Goal: Find specific page/section: Find specific page/section

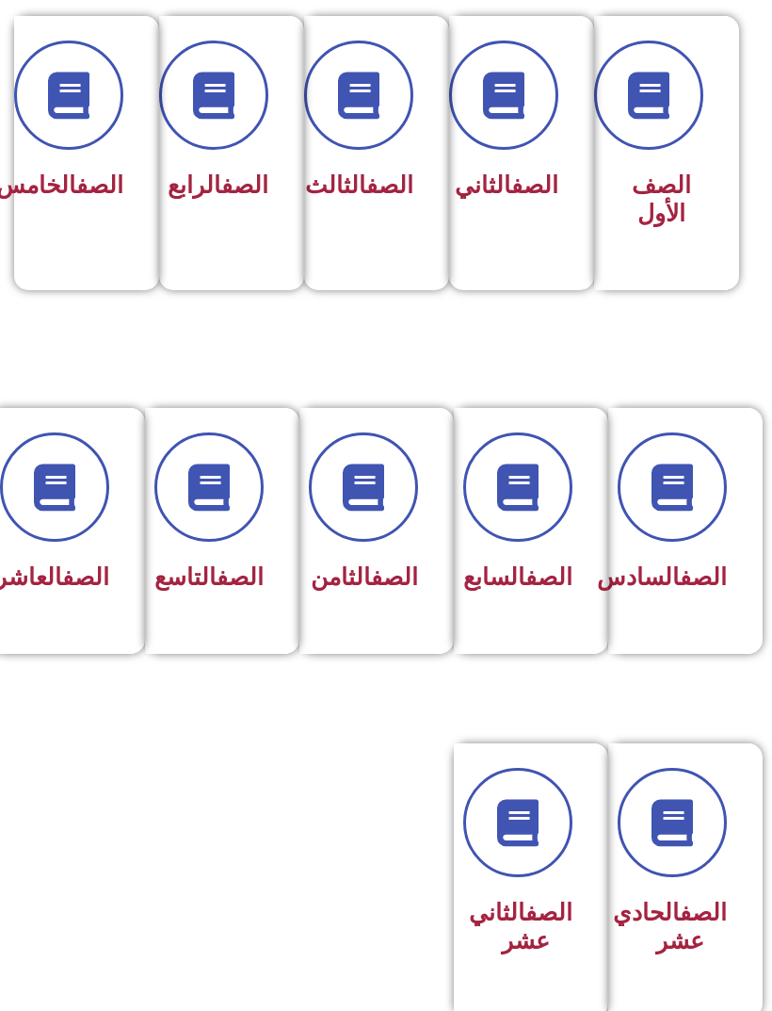
scroll to position [494, 0]
click at [540, 639] on div "الصف السابع" at bounding box center [525, 531] width 143 height 246
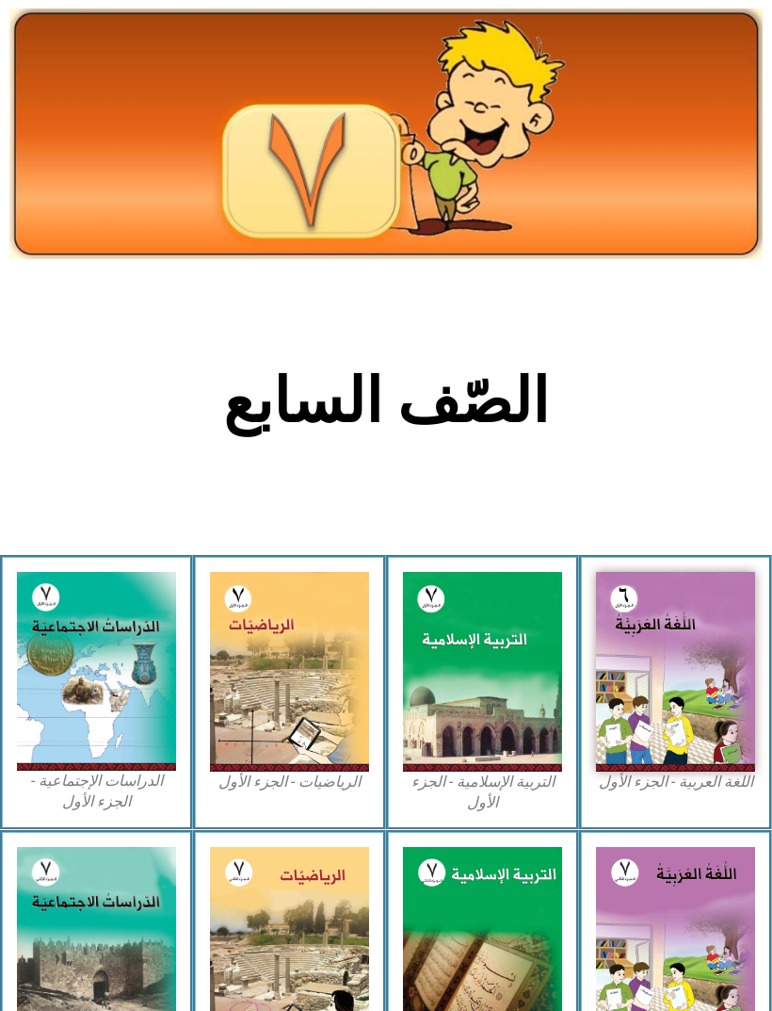
scroll to position [42, 0]
click at [85, 730] on img at bounding box center [96, 671] width 159 height 199
click at [59, 719] on img at bounding box center [96, 671] width 159 height 199
click at [72, 714] on img at bounding box center [96, 671] width 159 height 199
click at [87, 721] on img at bounding box center [96, 671] width 159 height 199
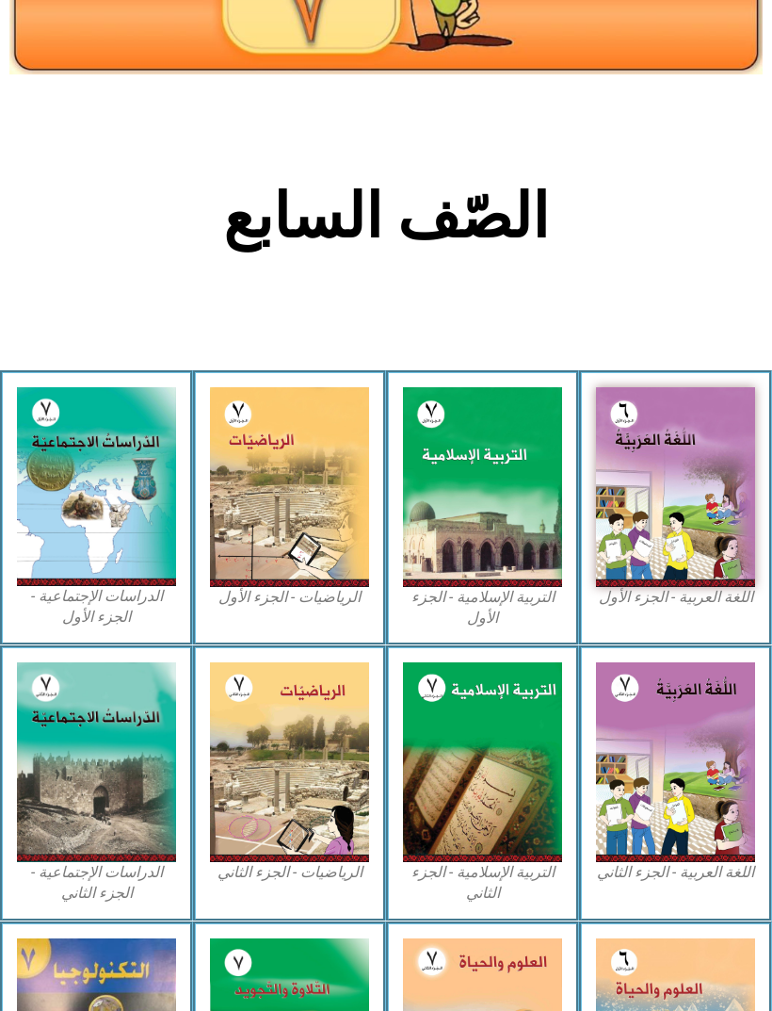
scroll to position [217, 0]
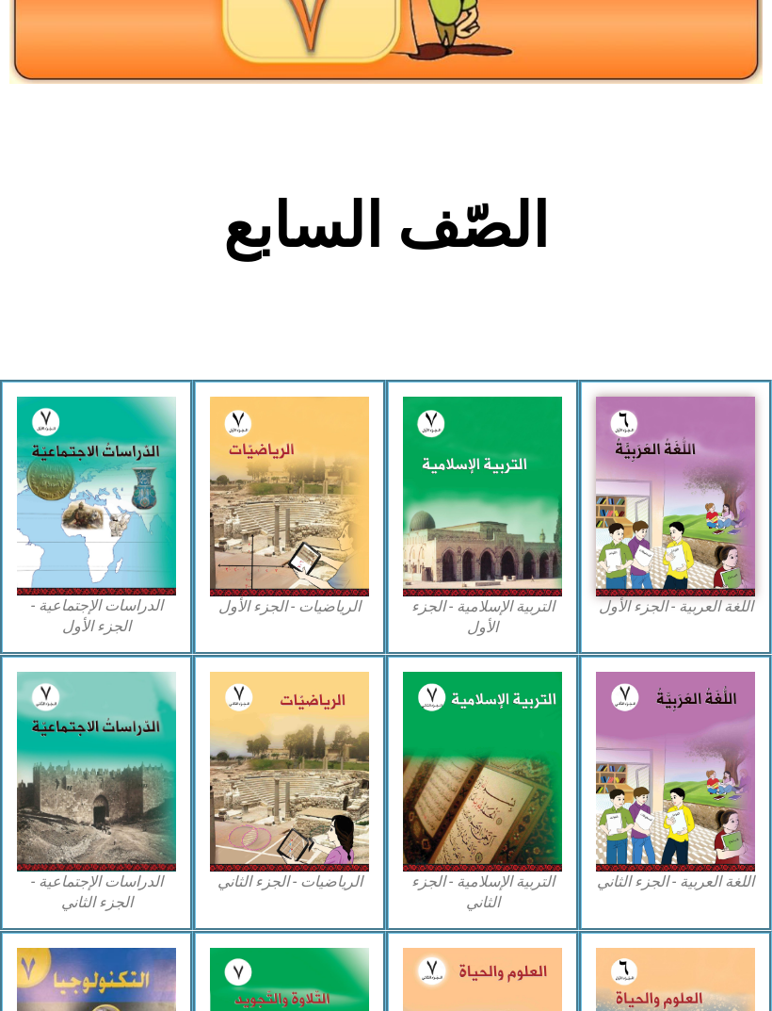
click at [73, 564] on img at bounding box center [96, 496] width 159 height 199
click at [79, 471] on img at bounding box center [96, 496] width 159 height 199
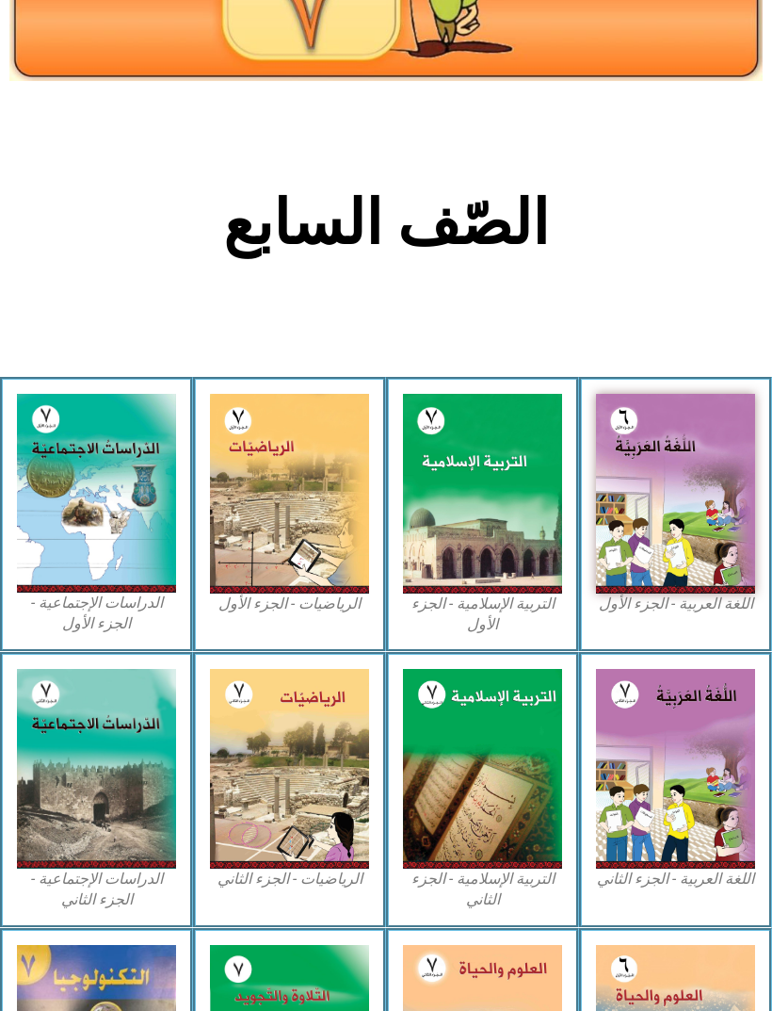
scroll to position [220, 0]
click at [144, 509] on img at bounding box center [96, 493] width 159 height 199
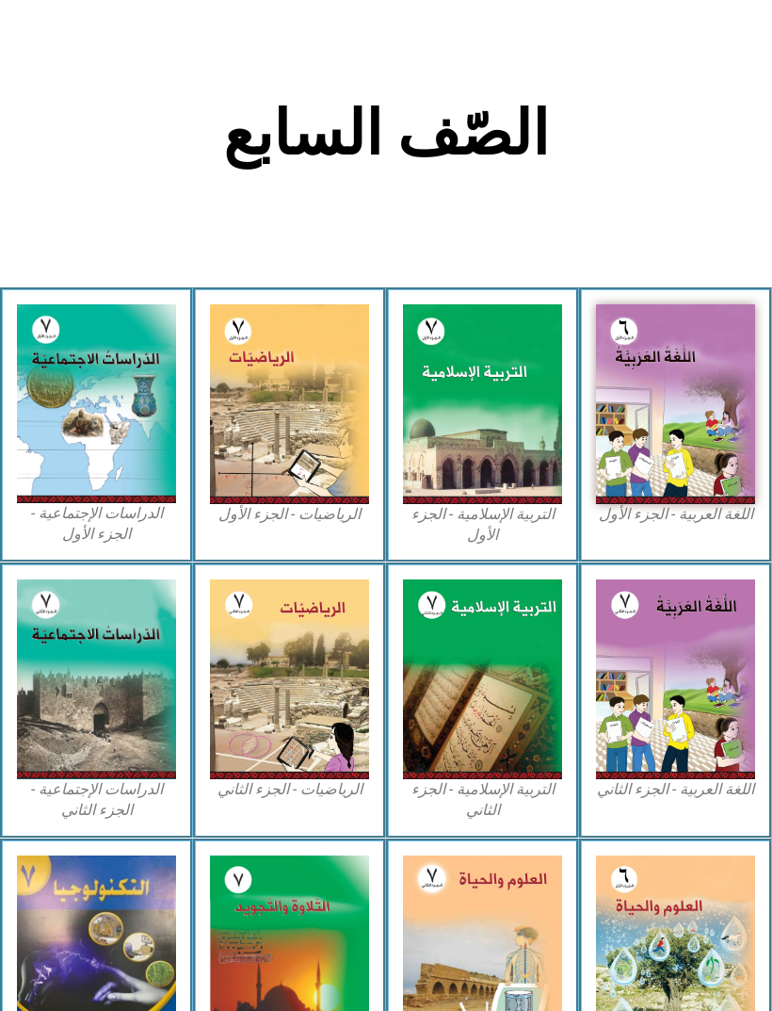
scroll to position [312, 0]
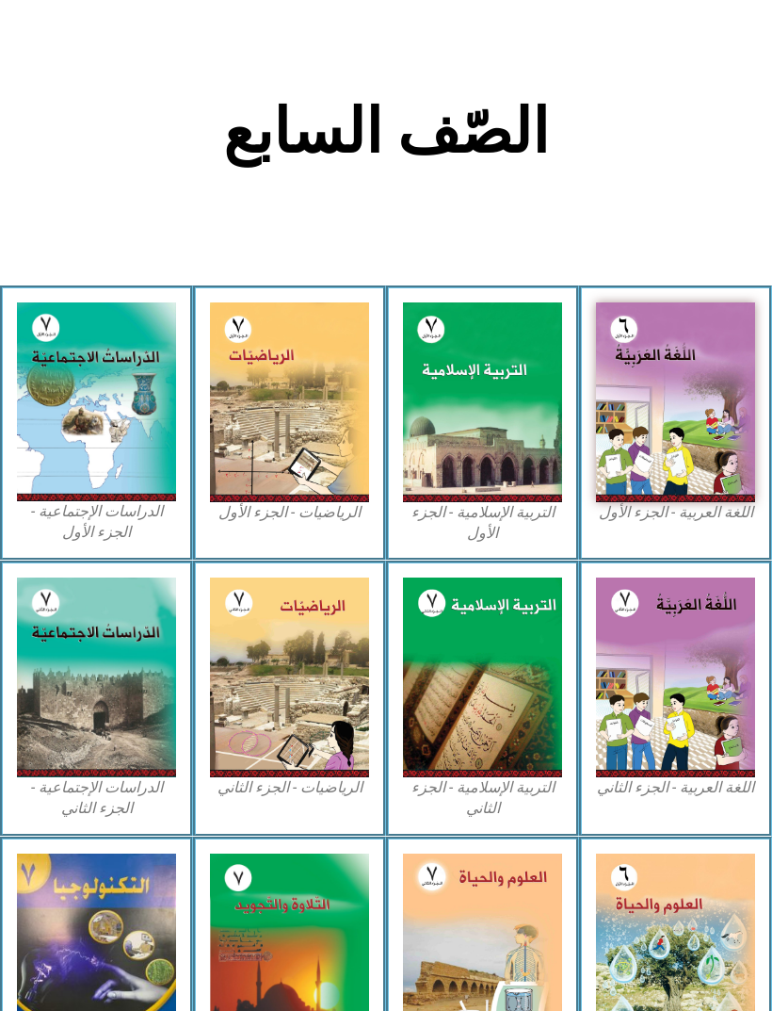
click at [118, 417] on img at bounding box center [96, 401] width 159 height 199
click at [121, 399] on img at bounding box center [96, 401] width 159 height 199
click at [93, 446] on img at bounding box center [96, 401] width 159 height 199
click at [96, 452] on img at bounding box center [96, 401] width 159 height 199
click at [101, 449] on img at bounding box center [96, 401] width 159 height 199
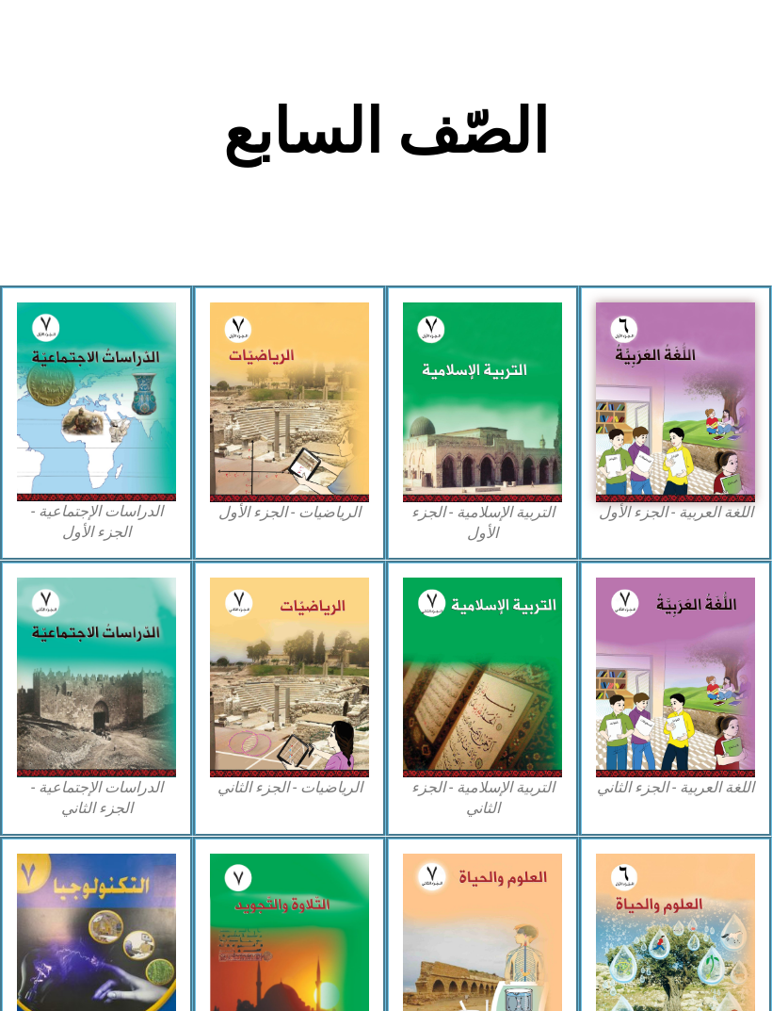
click at [96, 437] on img at bounding box center [96, 401] width 159 height 199
click at [104, 445] on img at bounding box center [96, 401] width 159 height 199
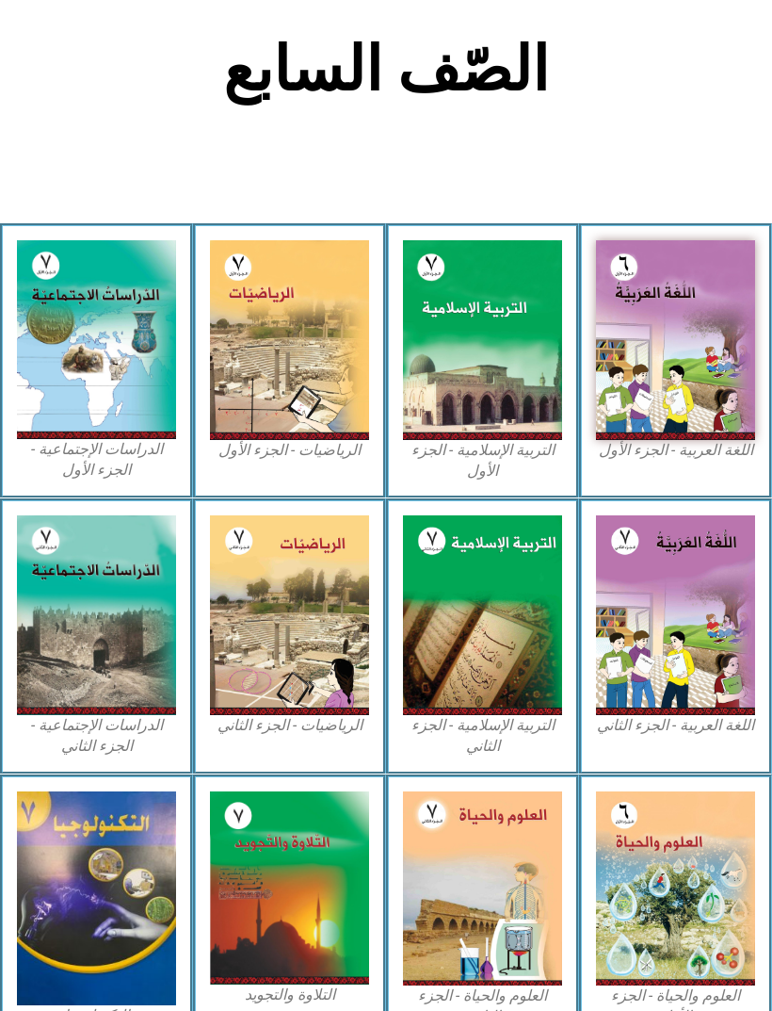
scroll to position [414, 0]
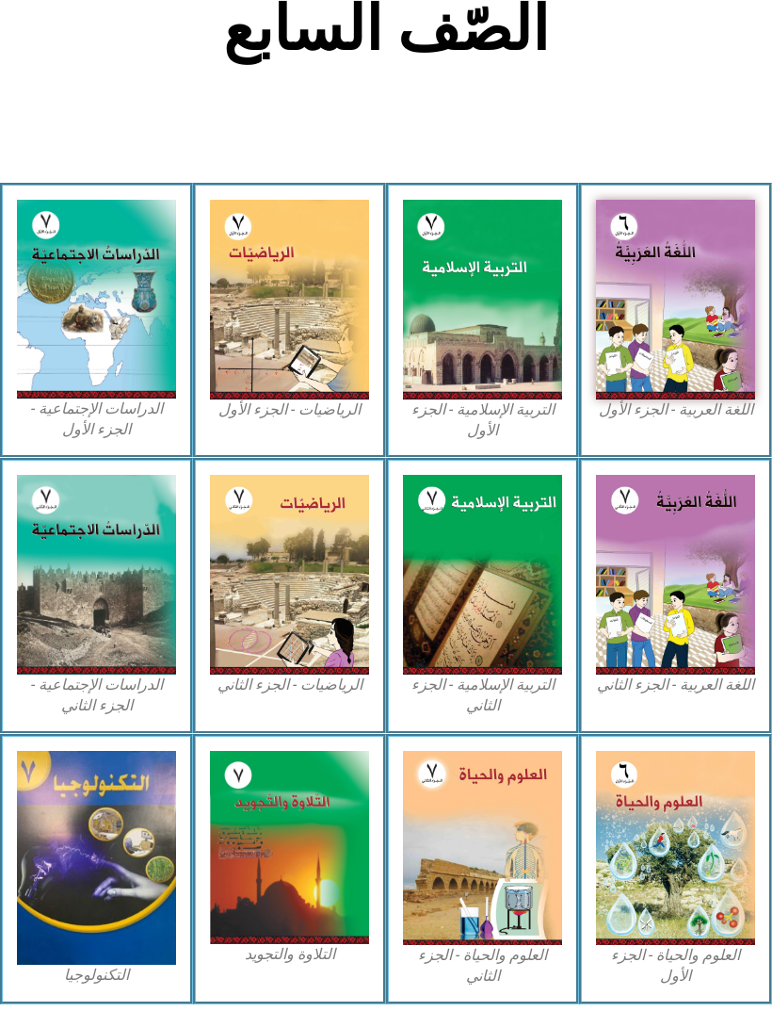
click at [146, 277] on img at bounding box center [96, 299] width 159 height 199
click at [106, 316] on img at bounding box center [96, 299] width 159 height 199
click at [125, 356] on img at bounding box center [96, 299] width 159 height 199
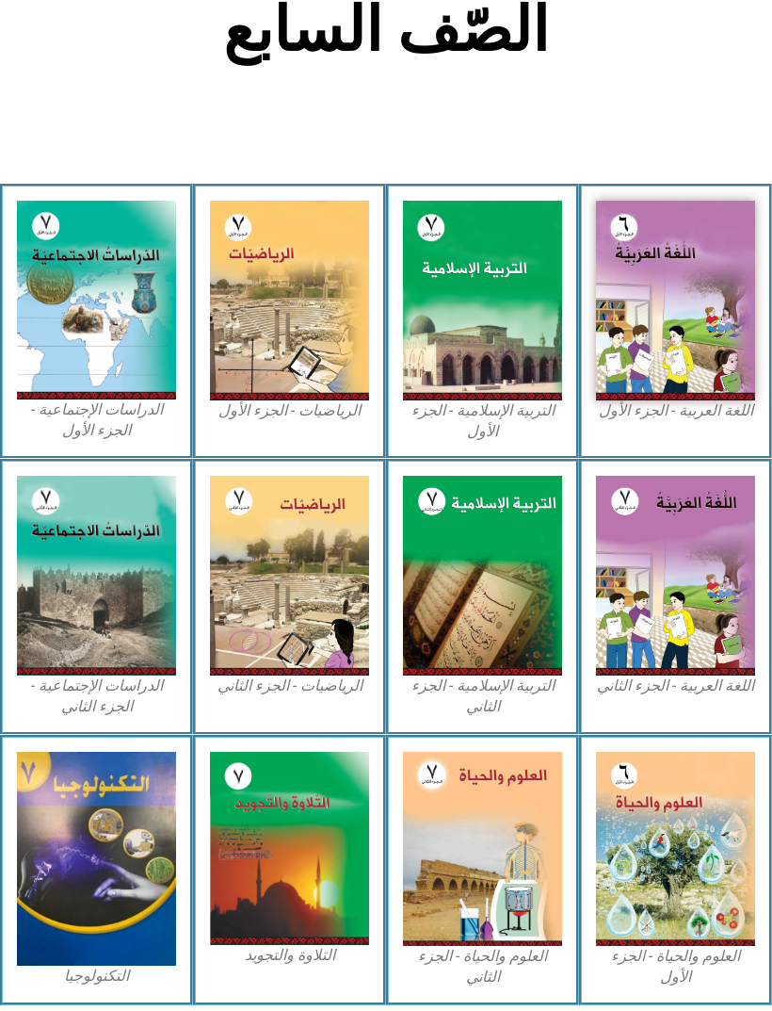
click at [38, 342] on img at bounding box center [96, 300] width 159 height 199
click at [346, 283] on img at bounding box center [289, 300] width 159 height 199
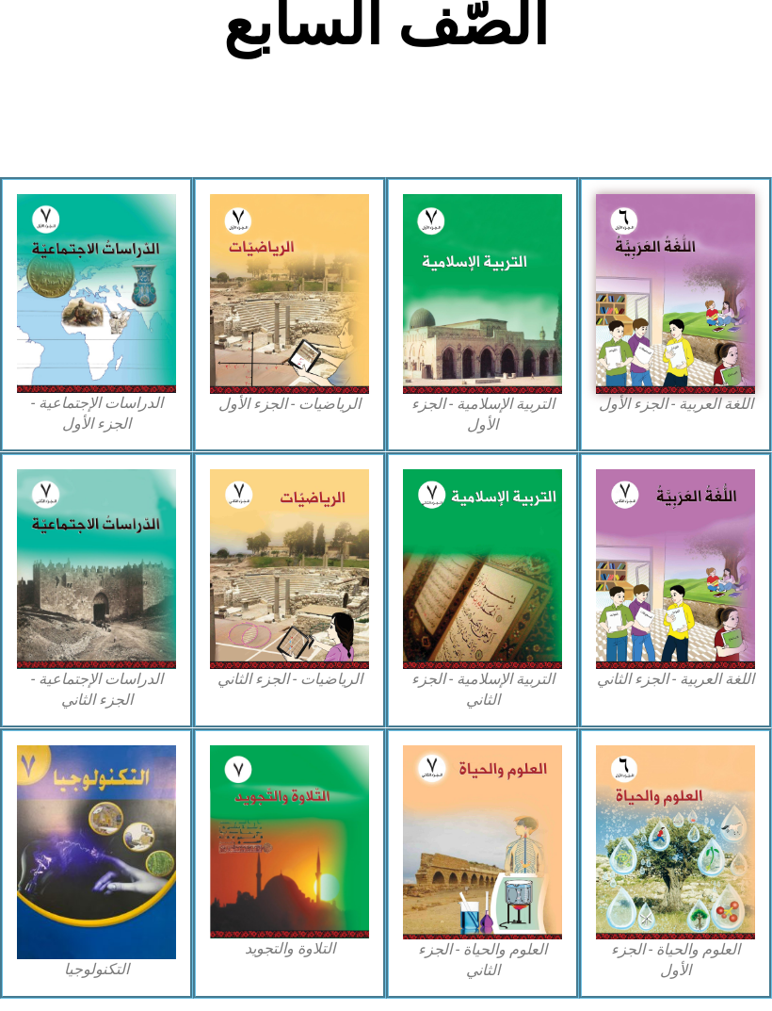
scroll to position [423, 0]
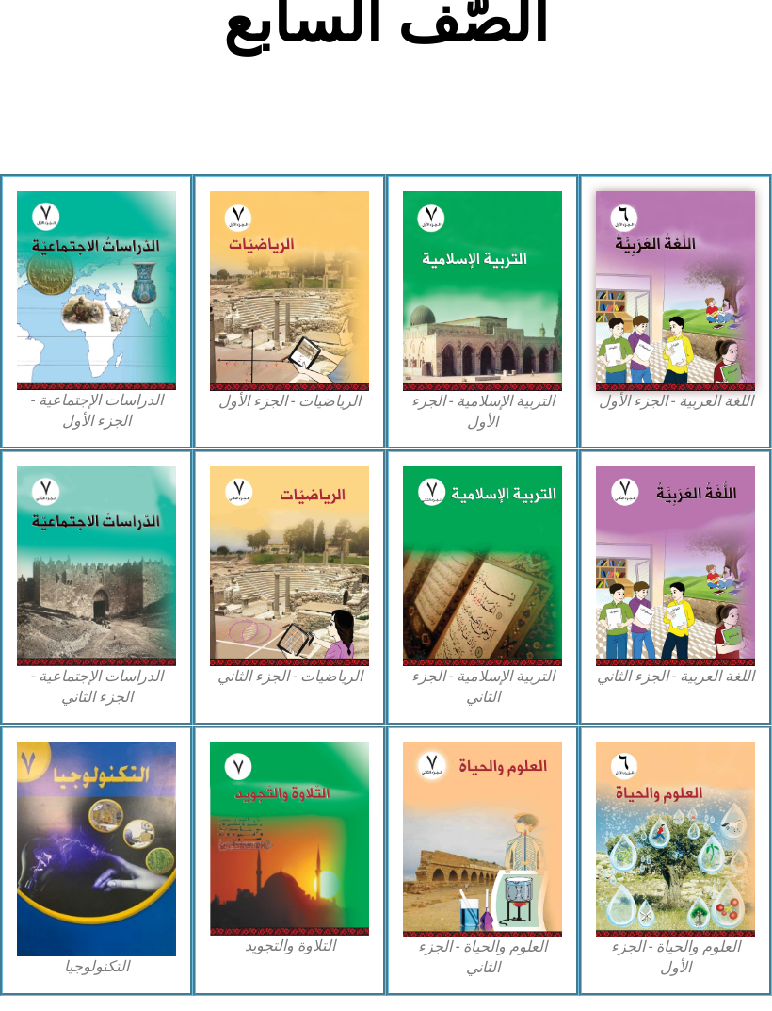
click at [85, 389] on img at bounding box center [96, 290] width 159 height 199
click at [129, 429] on figcaption "الدراسات الإجتماعية - الجزء الأول​" at bounding box center [96, 411] width 159 height 42
click at [108, 253] on img at bounding box center [96, 290] width 159 height 199
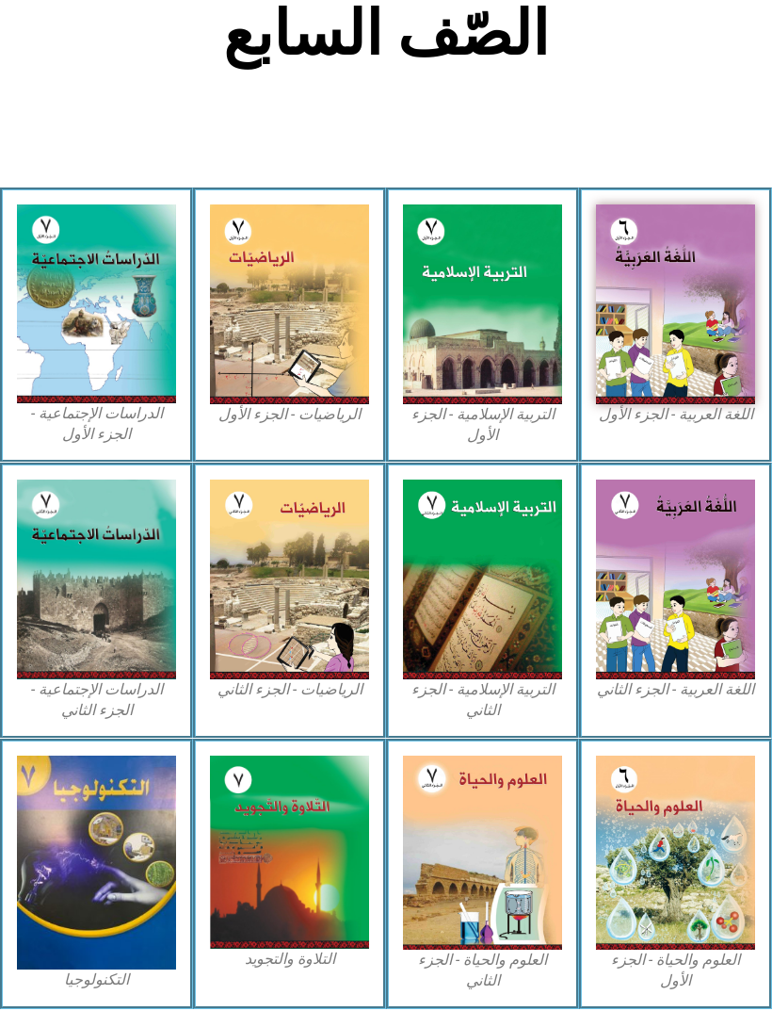
scroll to position [410, 0]
click at [91, 351] on img at bounding box center [96, 303] width 159 height 199
click at [81, 332] on img at bounding box center [96, 303] width 159 height 199
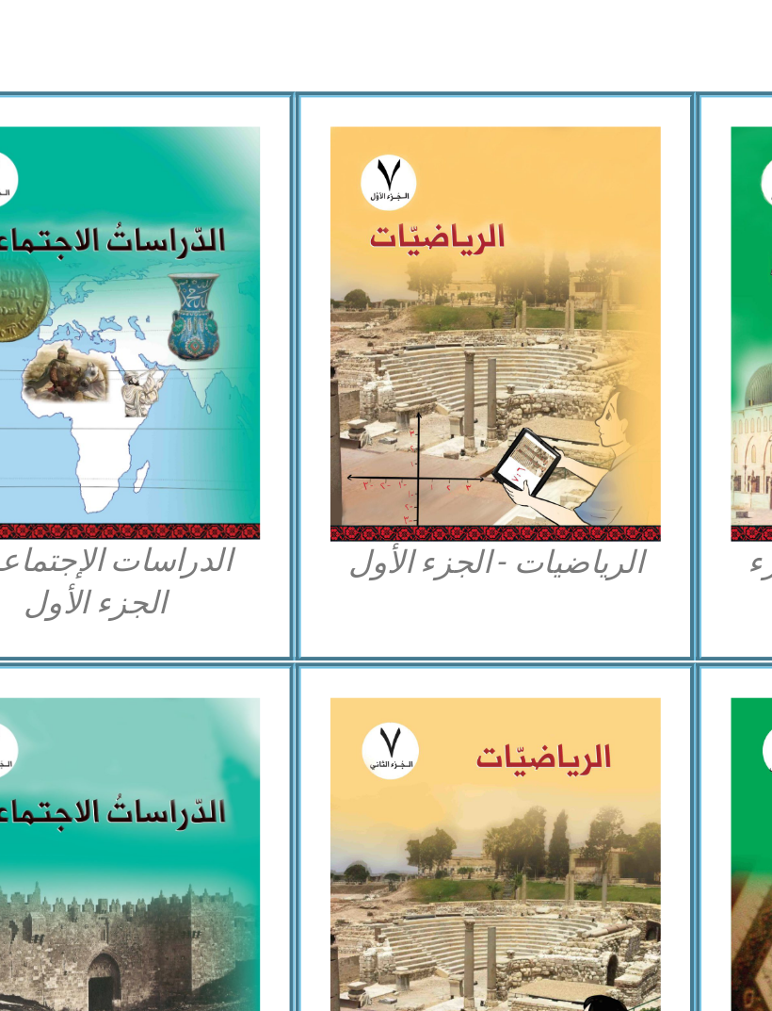
click at [86, 191] on img at bounding box center [96, 290] width 159 height 199
click at [79, 390] on figcaption "الدراسات الإجتماعية - الجزء الأول​" at bounding box center [96, 411] width 159 height 42
click at [81, 202] on img at bounding box center [96, 290] width 159 height 199
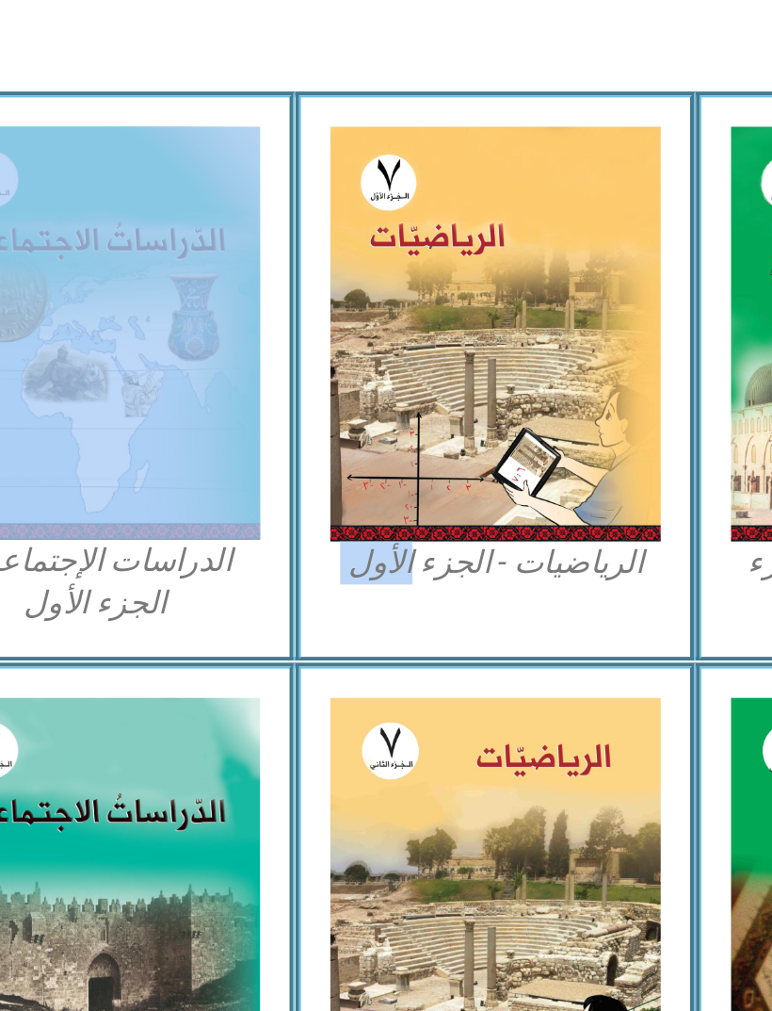
click at [80, 191] on img at bounding box center [96, 290] width 159 height 199
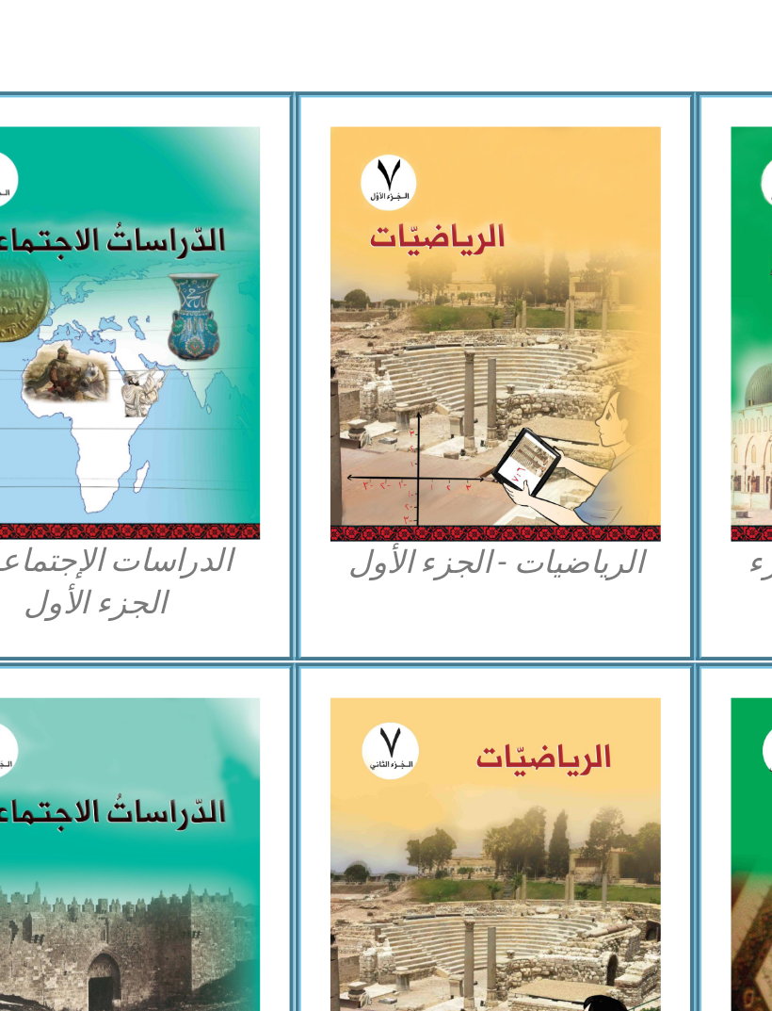
click at [89, 191] on img at bounding box center [96, 290] width 159 height 199
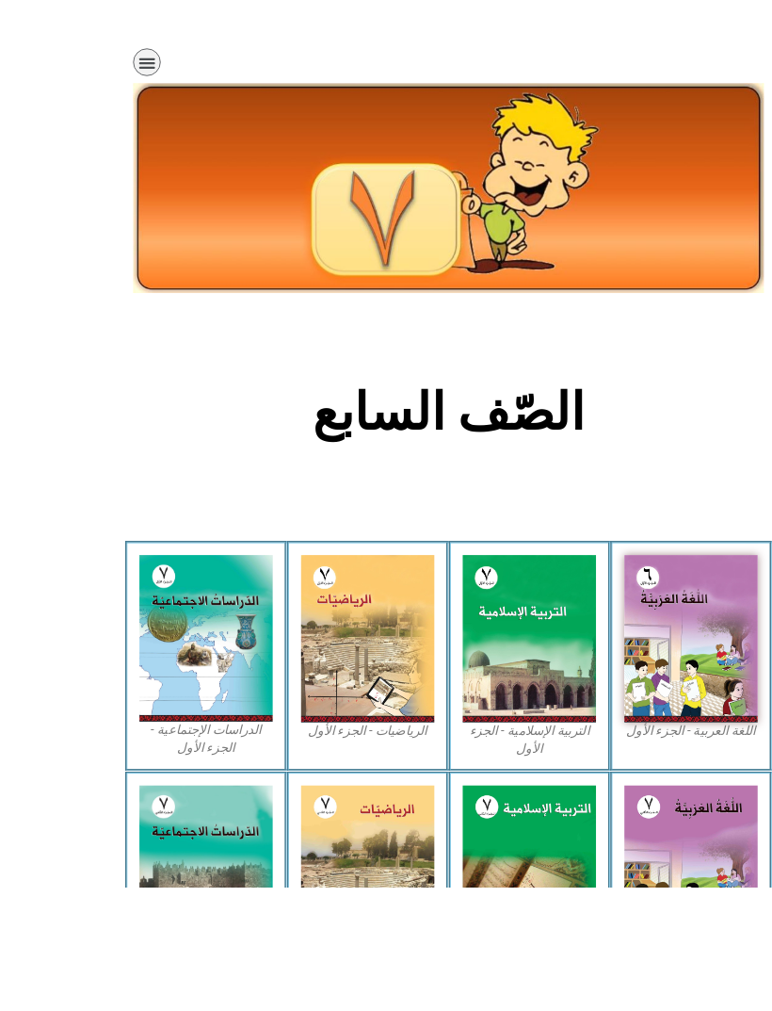
scroll to position [222, 0]
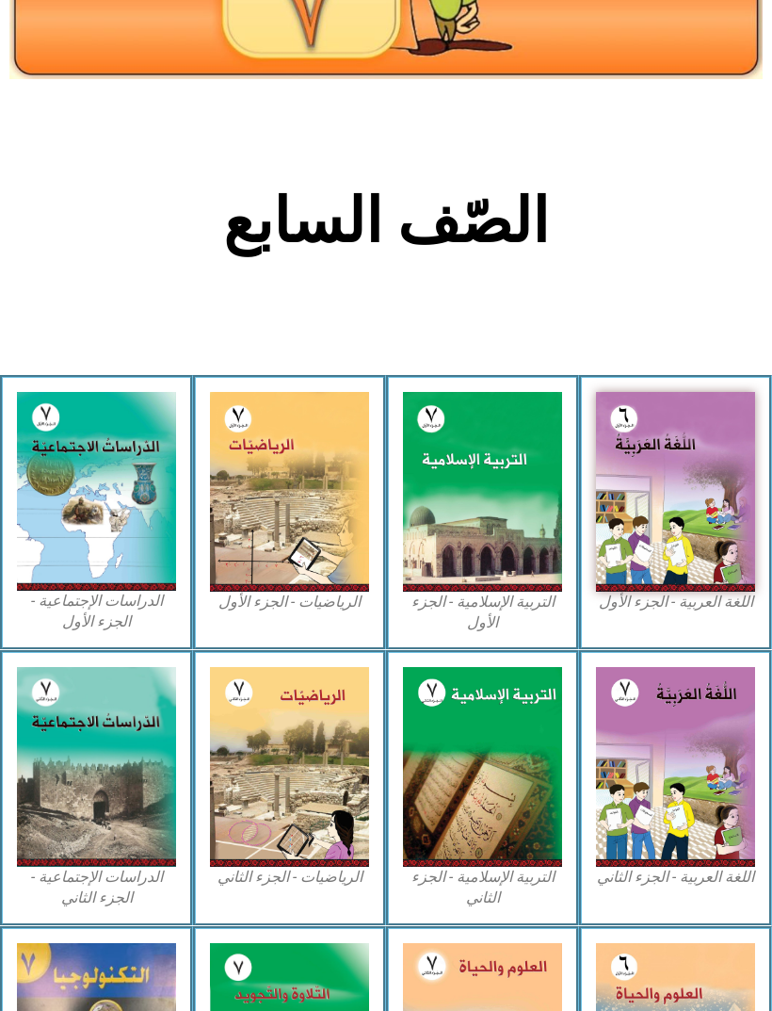
click at [75, 522] on img at bounding box center [96, 491] width 159 height 199
click at [72, 533] on img at bounding box center [96, 491] width 159 height 199
click at [70, 526] on img at bounding box center [96, 491] width 159 height 199
click at [95, 543] on img at bounding box center [96, 491] width 159 height 199
click at [68, 547] on img at bounding box center [96, 491] width 159 height 199
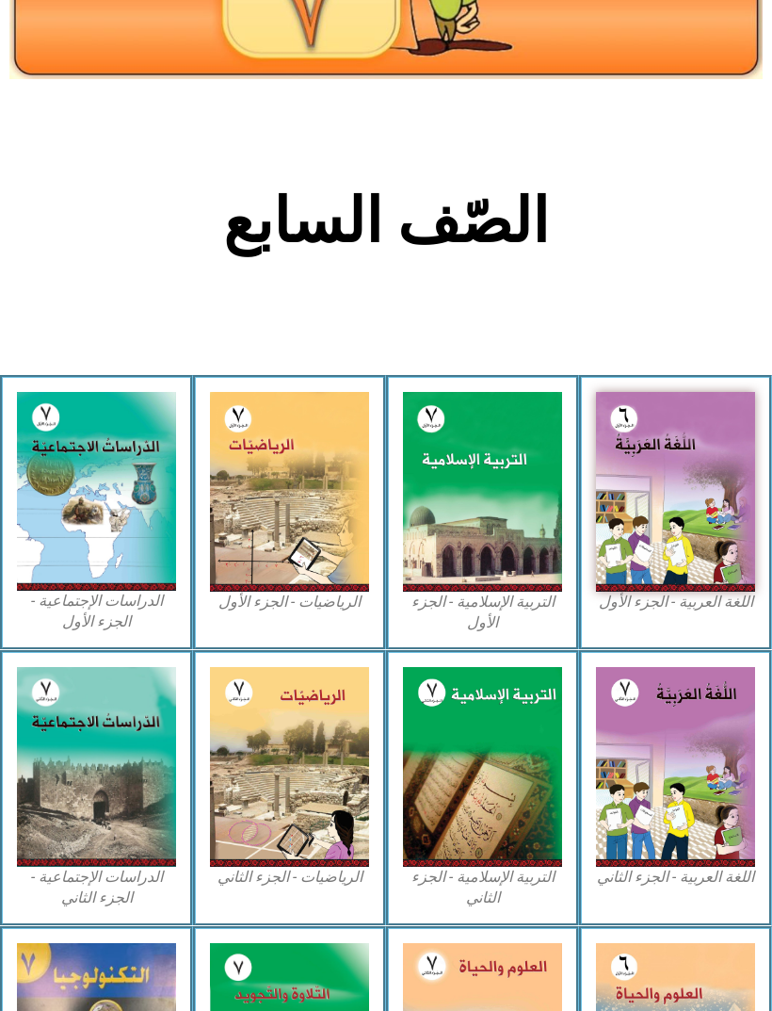
click at [128, 521] on img at bounding box center [96, 491] width 159 height 199
click at [80, 606] on figcaption "الدراسات الإجتماعية - الجزء الأول​" at bounding box center [96, 612] width 159 height 42
click at [120, 615] on figcaption "الدراسات الإجتماعية - الجزء الأول​" at bounding box center [96, 612] width 159 height 42
click at [86, 615] on figcaption "الدراسات الإجتماعية - الجزء الأول​" at bounding box center [96, 612] width 159 height 42
click at [113, 622] on figcaption "الدراسات الإجتماعية - الجزء الأول​" at bounding box center [96, 612] width 159 height 42
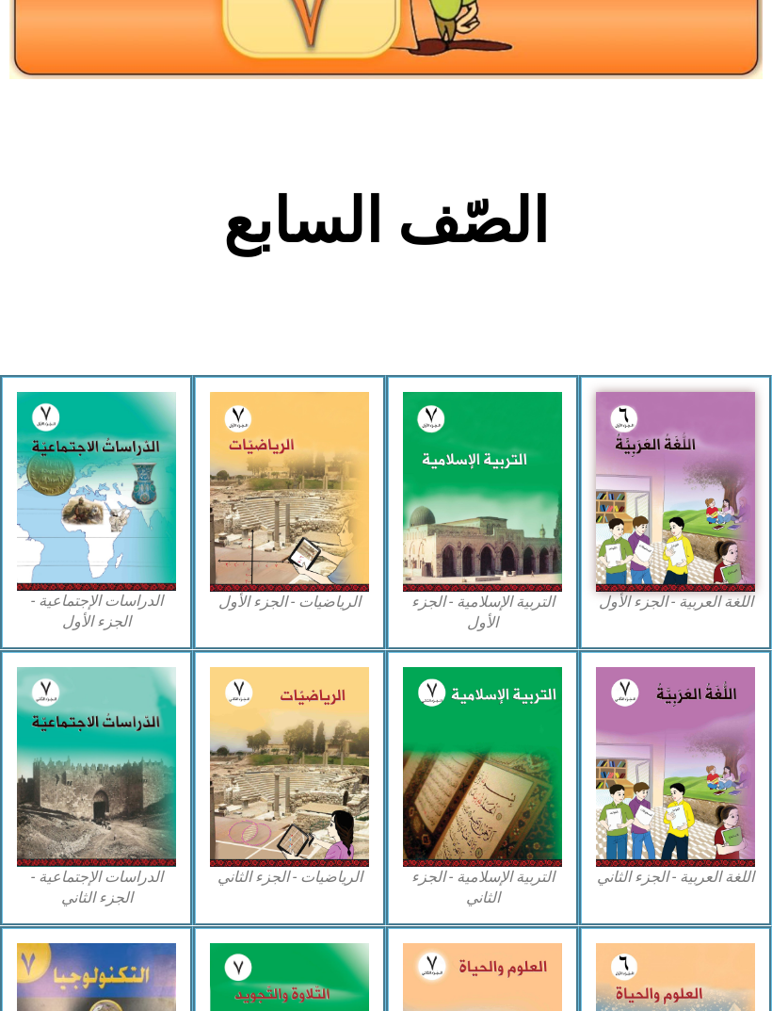
click at [60, 614] on figcaption "الدراسات الإجتماعية - الجزء الأول​" at bounding box center [96, 612] width 159 height 42
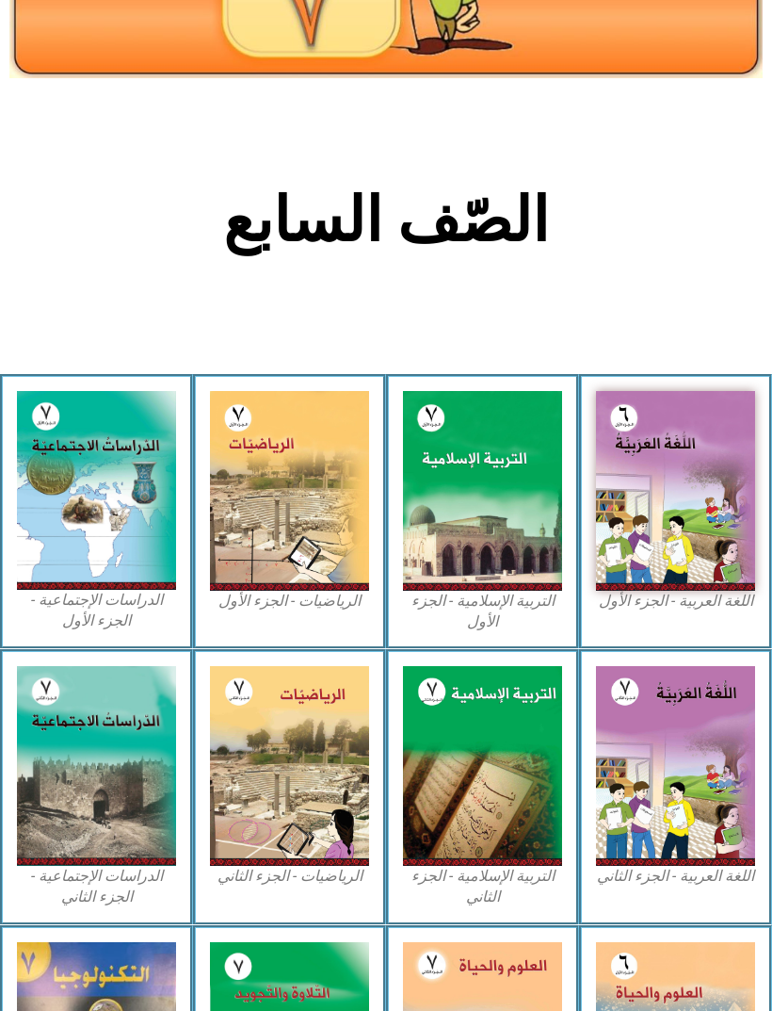
click at [62, 522] on img at bounding box center [96, 490] width 159 height 199
click at [65, 532] on img at bounding box center [96, 490] width 159 height 199
click at [70, 511] on img at bounding box center [96, 490] width 159 height 199
click at [58, 499] on img at bounding box center [96, 490] width 159 height 199
click at [71, 514] on img at bounding box center [96, 490] width 159 height 199
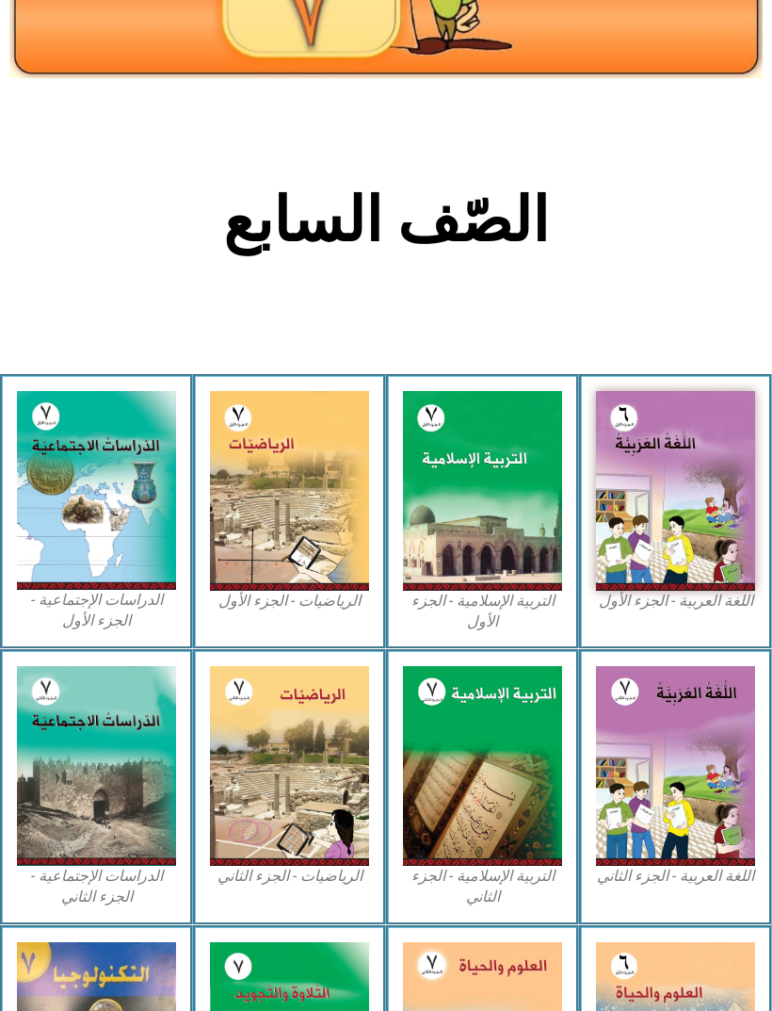
click at [104, 465] on img at bounding box center [96, 490] width 159 height 199
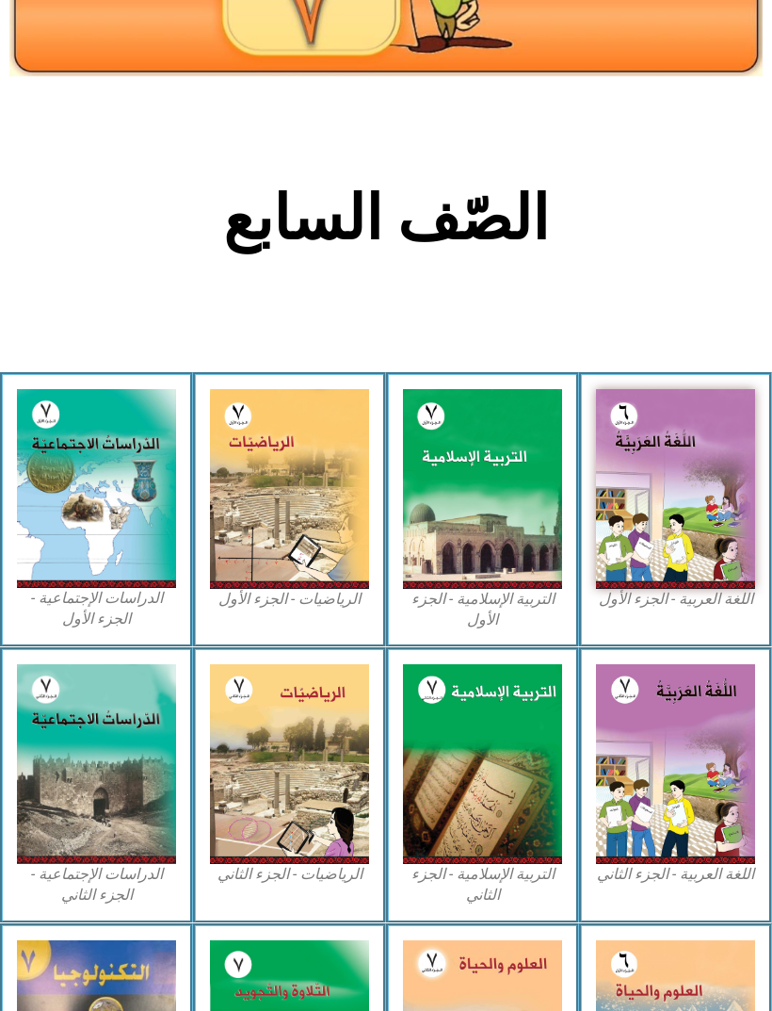
scroll to position [224, 0]
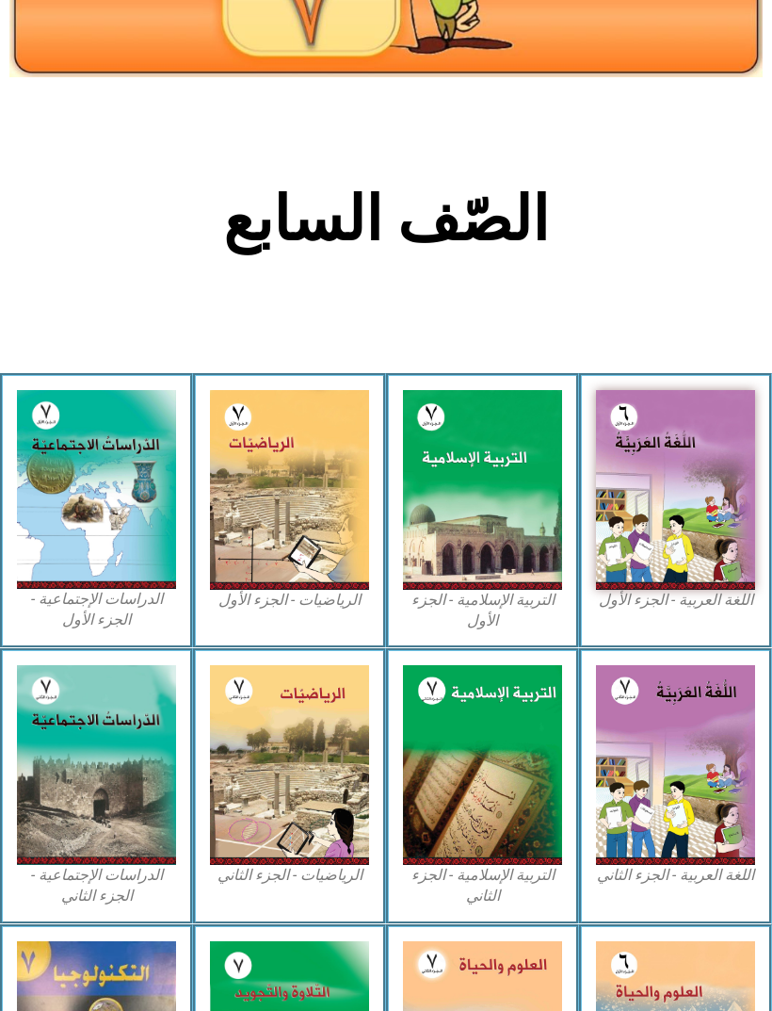
click at [107, 519] on img at bounding box center [96, 489] width 159 height 199
click at [93, 459] on img at bounding box center [96, 489] width 159 height 199
click at [99, 510] on img at bounding box center [96, 489] width 159 height 199
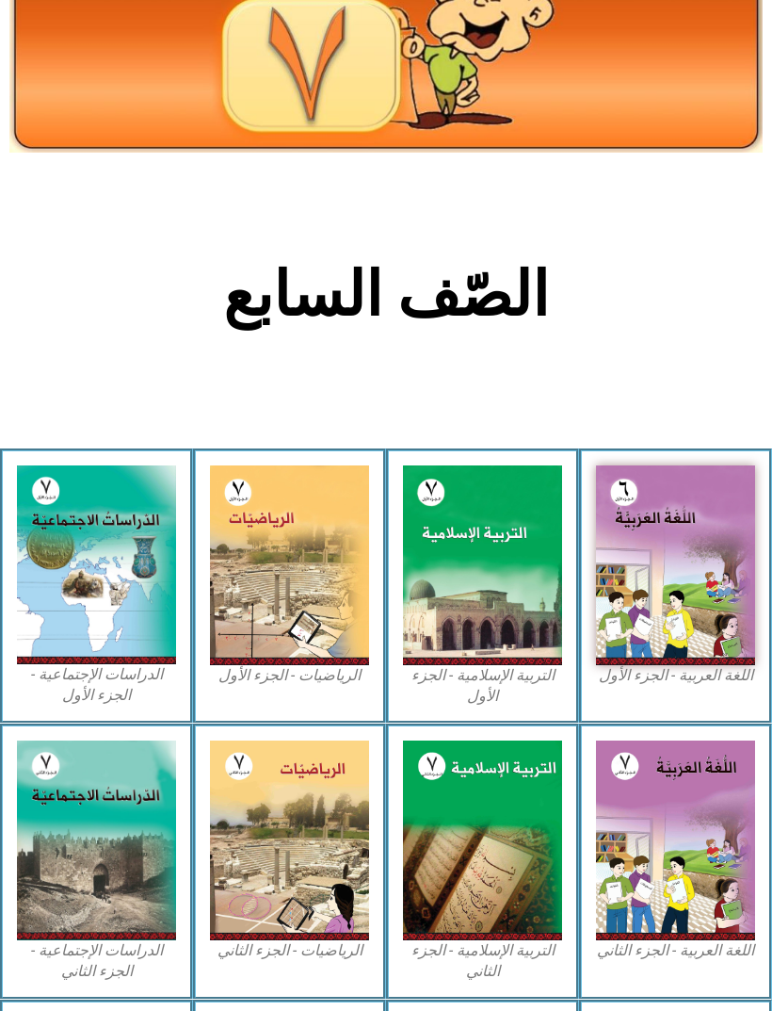
scroll to position [0, 0]
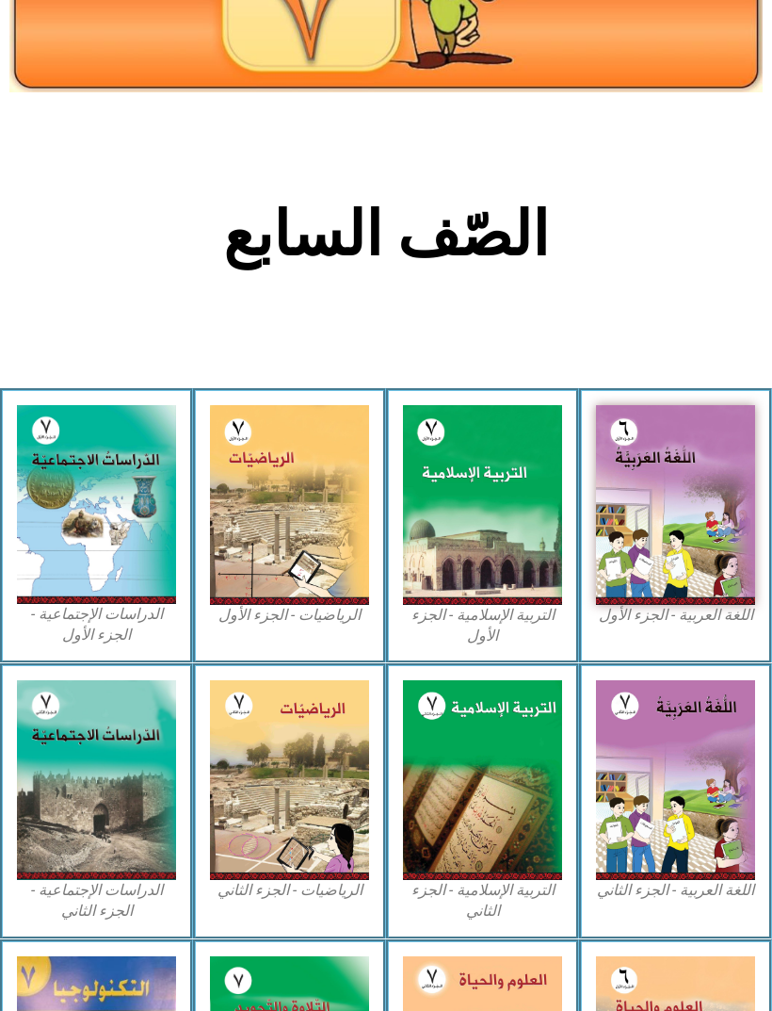
click at [116, 526] on img at bounding box center [96, 504] width 159 height 199
